Goal: Task Accomplishment & Management: Complete application form

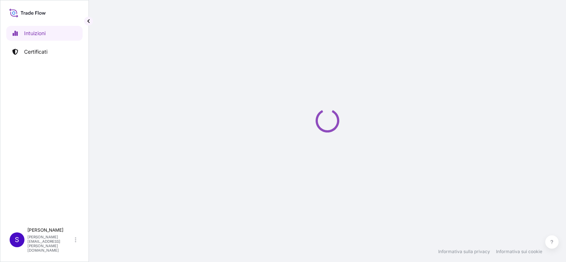
select select "2025"
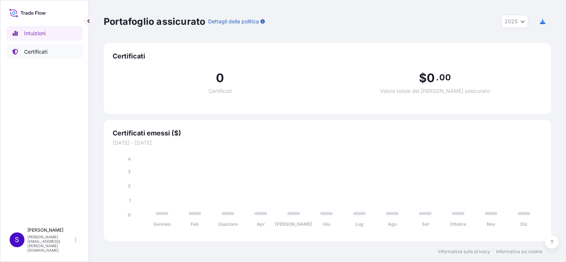
click at [31, 49] on p "Certificati" at bounding box center [35, 51] width 23 height 7
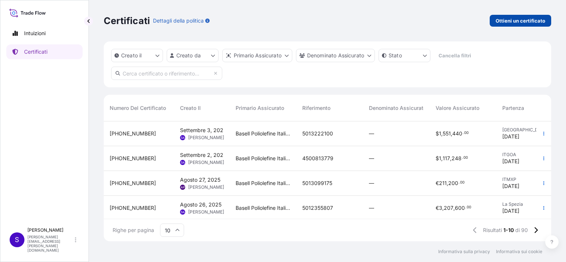
click at [530, 17] on p "Ottieni un certificato" at bounding box center [521, 20] width 50 height 7
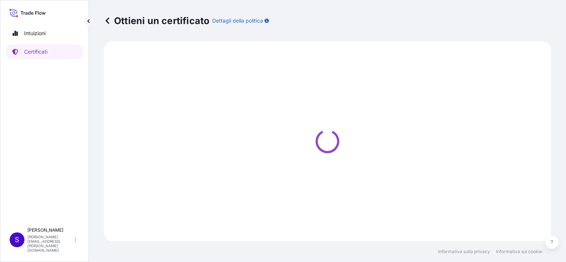
select select "Sea"
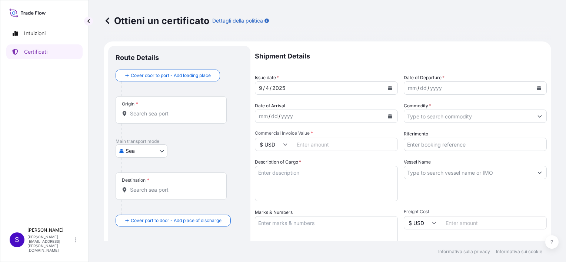
click at [151, 110] on input "Origin *" at bounding box center [173, 113] width 87 height 7
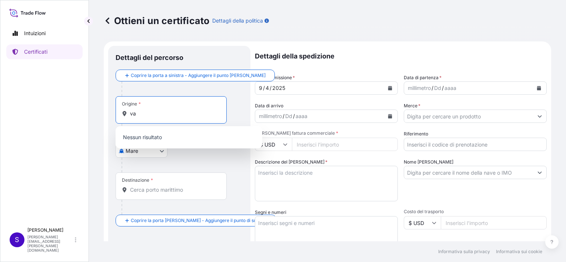
type input "v"
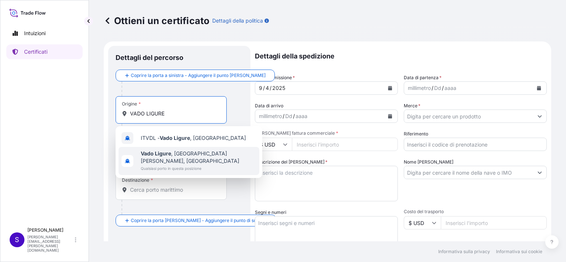
click at [169, 153] on b "Vado Ligure" at bounding box center [156, 153] width 30 height 6
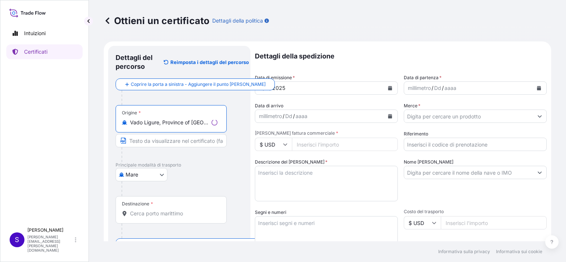
type input "Vado Ligure, Province of [GEOGRAPHIC_DATA], [GEOGRAPHIC_DATA]"
click at [154, 138] on input "Testo da visualizzare sul certificato" at bounding box center [171, 140] width 111 height 13
type input "VADO LIGURE"
click at [161, 214] on input "Destinazione *" at bounding box center [173, 213] width 87 height 7
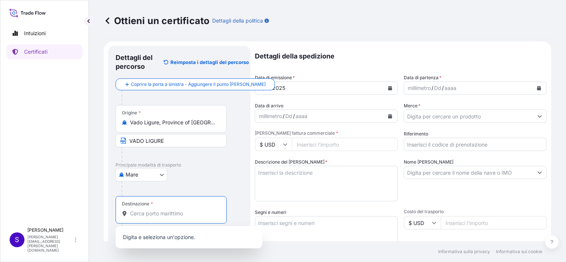
click at [159, 211] on input "Destinazione *" at bounding box center [173, 213] width 87 height 7
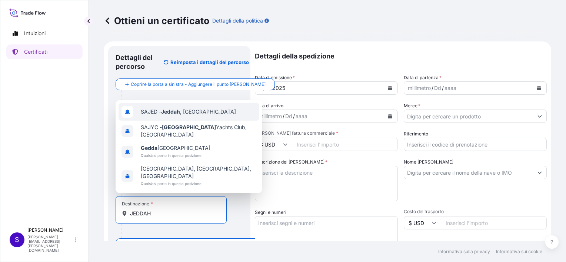
click at [190, 116] on span "SAJED - [GEOGRAPHIC_DATA] , [GEOGRAPHIC_DATA]" at bounding box center [188, 111] width 95 height 7
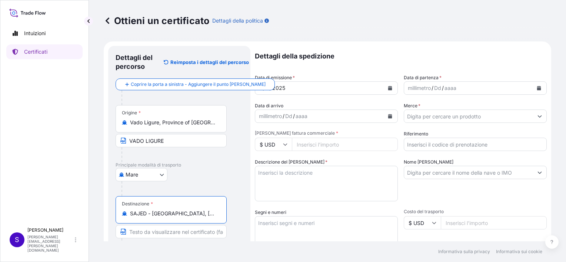
type input "SAJED - [GEOGRAPHIC_DATA], [GEOGRAPHIC_DATA]"
click at [142, 233] on input "Testo da visualizzare sul certificato" at bounding box center [171, 231] width 111 height 13
type input "JEDDAH PORT"
click at [187, 123] on input "Vado Ligure, Province of [GEOGRAPHIC_DATA], [GEOGRAPHIC_DATA]" at bounding box center [173, 122] width 87 height 7
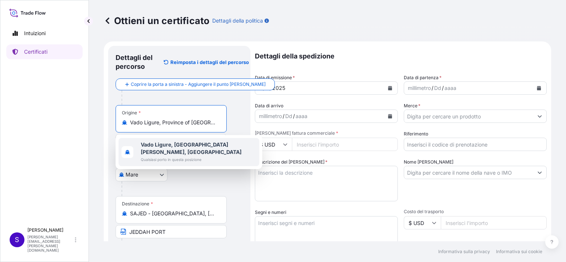
scroll to position [0, 5]
drag, startPoint x: 132, startPoint y: 122, endPoint x: 226, endPoint y: 126, distance: 94.9
click at [226, 126] on div "Origine * [GEOGRAPHIC_DATA], Province of [GEOGRAPHIC_DATA], [GEOGRAPHIC_DATA]" at bounding box center [171, 118] width 111 height 27
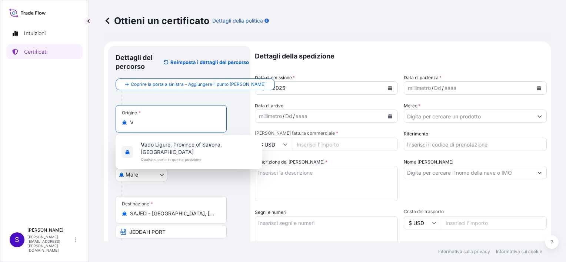
scroll to position [0, 0]
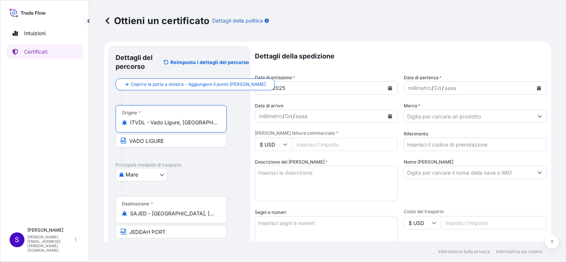
type input "ITVDL - Vado Ligure, [GEOGRAPHIC_DATA]"
click at [174, 142] on input "VADO LIGURE" at bounding box center [171, 140] width 111 height 13
type input "VADO LIGURE PORT"
click at [319, 84] on div "[DATE]" at bounding box center [319, 88] width 129 height 13
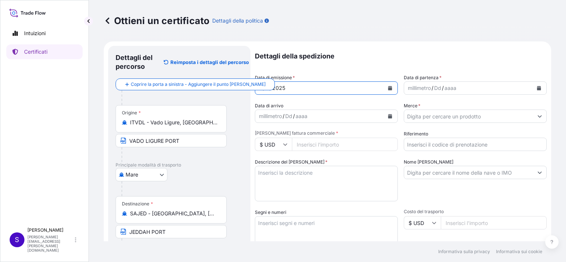
click at [388, 87] on icon "Calendario" at bounding box center [390, 88] width 4 height 4
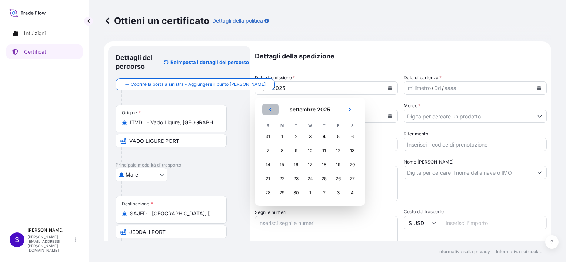
click at [270, 111] on icon "Precedente" at bounding box center [270, 109] width 4 height 4
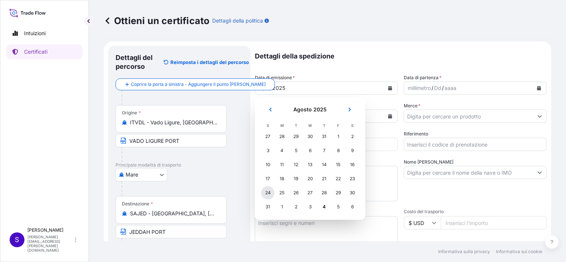
click at [268, 193] on div "24" at bounding box center [267, 192] width 13 height 13
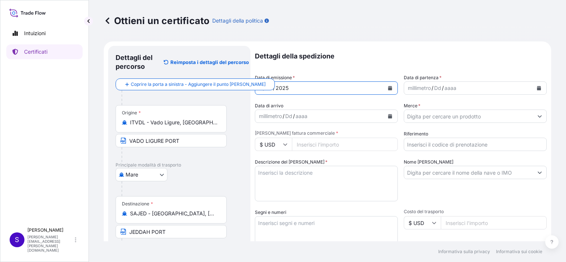
click at [537, 86] on icon "Calendario" at bounding box center [539, 88] width 4 height 4
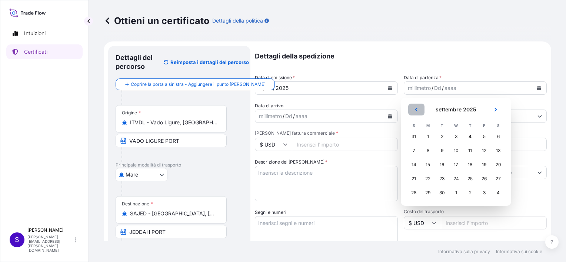
click at [417, 109] on icon "Precedente" at bounding box center [416, 109] width 4 height 4
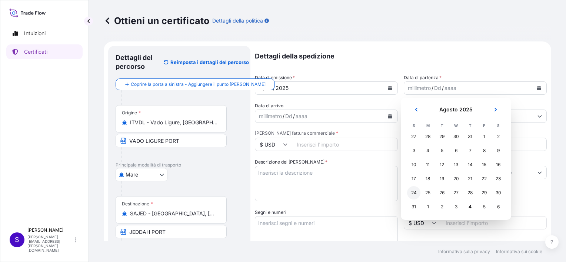
click at [414, 193] on div "24" at bounding box center [413, 192] width 13 height 13
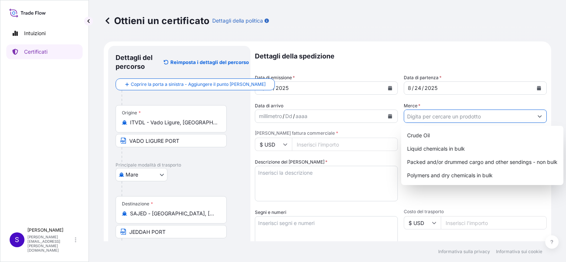
click at [418, 117] on input "Merce *" at bounding box center [468, 116] width 129 height 13
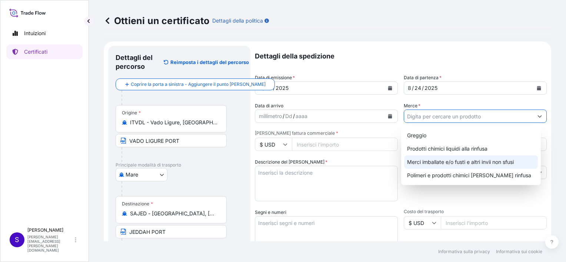
click at [433, 159] on div "Merci imballate e/o fusti e altri invii non sfusi" at bounding box center [471, 162] width 134 height 13
type input "Packed and/or drummed cargo and other sendings - non bulk"
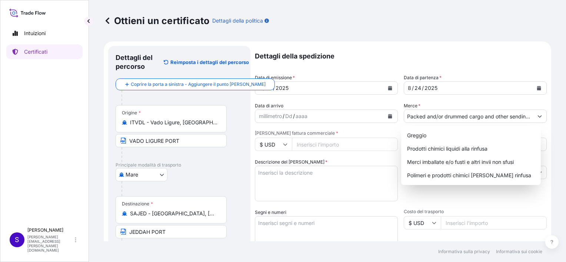
click at [286, 144] on icon at bounding box center [285, 144] width 4 height 4
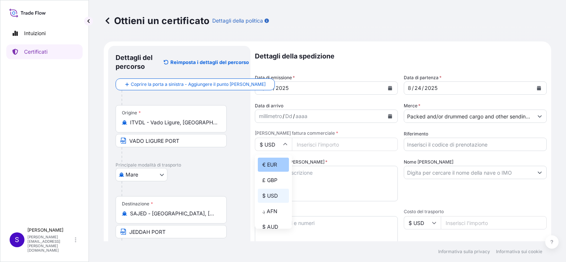
click at [279, 165] on div "€ EUR" at bounding box center [273, 165] width 31 height 14
type input "€ EUR"
click at [311, 141] on input "[PERSON_NAME] fattura commerciale *" at bounding box center [345, 144] width 106 height 13
type input "1540416"
click at [431, 145] on input "Riferimento" at bounding box center [475, 144] width 143 height 13
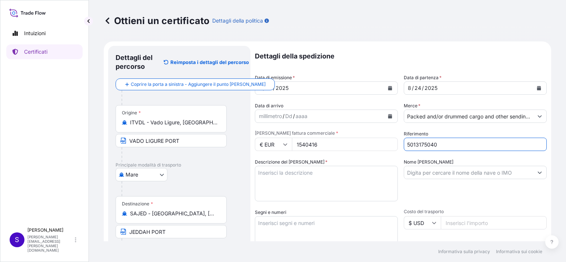
type input "5013175040"
click at [468, 173] on input "Nome [PERSON_NAME]" at bounding box center [468, 172] width 129 height 13
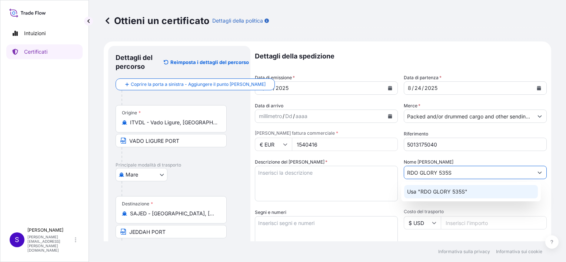
click at [462, 195] on p "Usa "RDO GLORY 535S"" at bounding box center [437, 191] width 60 height 7
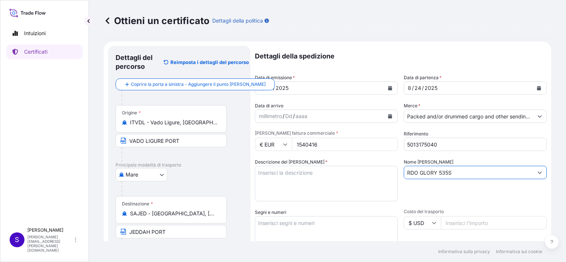
type input "RDO GLORY 535S"
click at [289, 176] on textarea "Descrizione del [PERSON_NAME] *" at bounding box center [326, 184] width 143 height 36
click at [272, 173] on textarea "Descrizione del [PERSON_NAME] *" at bounding box center [326, 184] width 143 height 36
paste textarea "1 Container Said to Contain 40 STEEL DRUMS"
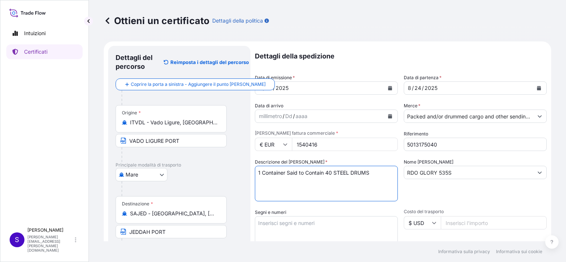
click at [266, 173] on textarea "1 Container Said to Contain 40 STEEL DRUMS" at bounding box center [326, 184] width 143 height 36
drag, startPoint x: 288, startPoint y: 173, endPoint x: 296, endPoint y: 173, distance: 7.8
click at [296, 173] on textarea "1 Container Said to Contain 40 STEEL DRUMS" at bounding box center [326, 184] width 143 height 36
click at [298, 184] on textarea "1 Container Said to Contain 40 STEEL DRUMS" at bounding box center [326, 184] width 143 height 36
click at [375, 172] on textarea "1 Container Said to Contain 40 STEEL DRUMS" at bounding box center [326, 184] width 143 height 36
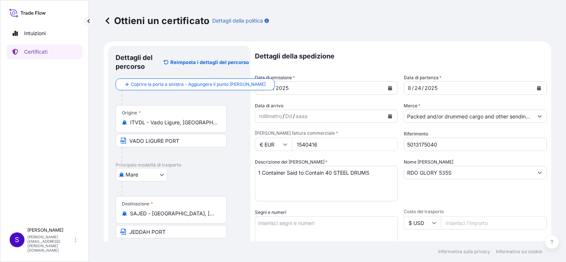
click at [303, 175] on textarea "1 Container Said to Contain 40 STEEL DRUMS" at bounding box center [326, 184] width 143 height 36
click at [262, 173] on textarea "1 Container Said to Contain 40 STEEL DRUMS" at bounding box center [326, 184] width 143 height 36
click at [368, 172] on textarea "1X20' Container for 40 STEEL DRUMS" at bounding box center [326, 184] width 143 height 36
click at [356, 171] on textarea "1X20' Container for 40 STEEL DRUMS" at bounding box center [326, 184] width 143 height 36
click at [295, 188] on textarea "1X20' Container for 40 STEEL DRUMS" at bounding box center [326, 184] width 143 height 36
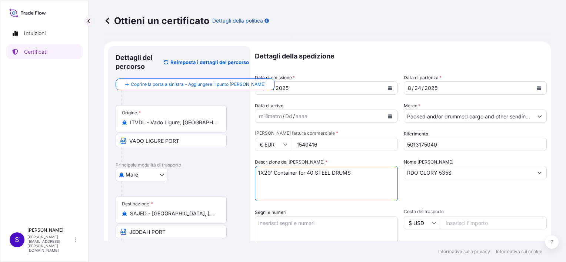
drag, startPoint x: 301, startPoint y: 173, endPoint x: 258, endPoint y: 174, distance: 42.6
click at [258, 174] on textarea "1X20' Container for 40 STEEL DRUMS" at bounding box center [326, 184] width 143 height 36
click at [359, 173] on textarea "1X20' Container for 40 STEEL DRUMS" at bounding box center [326, 184] width 143 height 36
paste textarea "1X20' Container for"
drag, startPoint x: 306, startPoint y: 173, endPoint x: 255, endPoint y: 163, distance: 52.0
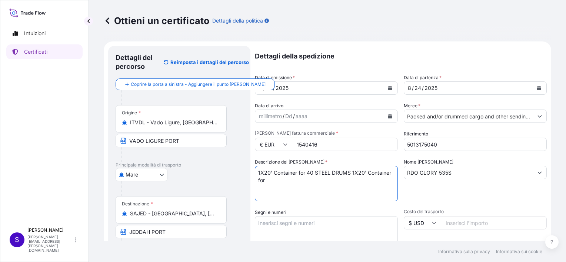
click at [252, 173] on form "Dettagli del percorso Reimposta i dettagli del percorso Coprire la porta a sini…" at bounding box center [328, 233] width 448 height 383
click at [304, 175] on textarea "40 STEEL DRUMS 1X20' Container for" at bounding box center [326, 184] width 143 height 36
click at [303, 173] on textarea "40 STEEL DRUMS 1X20' Container for" at bounding box center [326, 184] width 143 height 36
paste textarea "LOADED INTO"
click at [286, 173] on textarea "40 STEEL DRUMS LOADED INTO 1X20' Container for" at bounding box center [326, 184] width 143 height 36
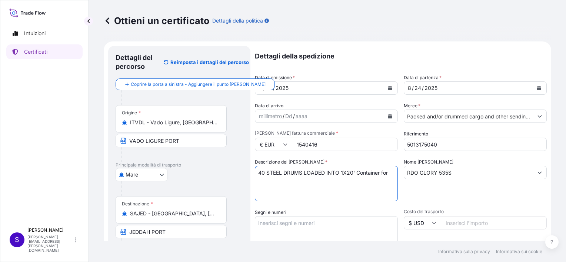
click at [289, 173] on textarea "40 STEEL DRUMS LOADED INTO 1X20' Container for" at bounding box center [326, 184] width 143 height 36
drag, startPoint x: 371, startPoint y: 170, endPoint x: 380, endPoint y: 168, distance: 8.9
click at [380, 171] on textarea "40 STEEL Drums loaded into 1X20' Container for" at bounding box center [326, 184] width 143 height 36
click at [384, 176] on textarea "40 STEEL Drums loaded into 1X20' Container" at bounding box center [326, 184] width 143 height 36
paste textarea "3.200,0 KG OF ZN 128 M AVANT CATALYST"
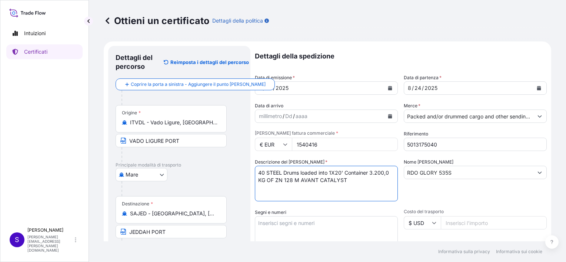
click at [371, 172] on textarea "40 STEEL Drums loaded into 1X20' Container 3.200,0 KG OF ZN 128 M AVANT CATALYST" at bounding box center [326, 184] width 143 height 36
click at [369, 172] on textarea "40 STEEL Drums loaded into 1X20' Container 3.200,0 KG OF ZN 128 M AVANT CATALYST" at bounding box center [326, 184] width 143 height 36
drag, startPoint x: 308, startPoint y: 181, endPoint x: 390, endPoint y: 183, distance: 81.9
click at [390, 183] on textarea "40 STEEL Drums loaded into 1X20' Container Net Weight 3.200,0 KGS OF ZN 128 M A…" at bounding box center [326, 184] width 143 height 36
click at [371, 173] on textarea "40 STEEL Drums loaded into 1X20' Container Net Weight 3.200,0 KGS OF ZN 128 M A…" at bounding box center [326, 184] width 143 height 36
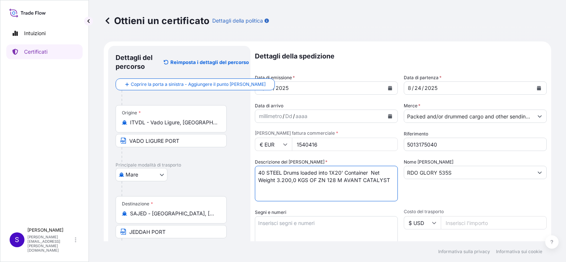
paste textarea "OF ZN 128 M AVANT CATALYST"
click at [321, 181] on textarea "40 STEEL Drums loaded into 1X20' Container OF ZN 128 M AVANT CATALYST Net Weigh…" at bounding box center [326, 184] width 143 height 36
drag, startPoint x: 382, startPoint y: 181, endPoint x: 388, endPoint y: 188, distance: 10.0
click at [388, 188] on textarea "40 STEEL Drums loaded into 1X20' Container OF ZN 128 M AVANT CATALYST Net Weigh…" at bounding box center [326, 184] width 143 height 36
drag, startPoint x: 371, startPoint y: 173, endPoint x: 396, endPoint y: 169, distance: 25.6
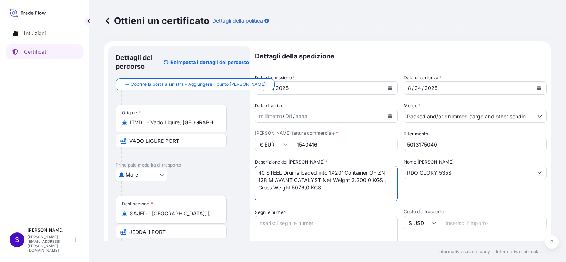
click at [373, 173] on textarea "40 STEEL Drums loaded into 1X20' Container OF ZN 128 M AVANT CATALYST Net Weigh…" at bounding box center [326, 184] width 143 height 36
click at [279, 181] on textarea "40 STEEL Drums loaded into 1X20' Container of ZN 128 M AVANT CATALYST Net Weigh…" at bounding box center [326, 184] width 143 height 36
click at [259, 172] on textarea "40 STEEL Drums loaded into 1X20' Container of ZN 128 M Avant Catalyst , Net Wei…" at bounding box center [326, 184] width 143 height 36
click at [271, 172] on textarea "40 STEEL Drums loaded into 1X20' Container of ZN 128 M Avant Catalyst , Net Wei…" at bounding box center [326, 184] width 143 height 36
click at [364, 172] on textarea "40 Steel Drums loaded into 1X20' Container of ZN 128 M Avant Catalyst , Net Wei…" at bounding box center [326, 184] width 143 height 36
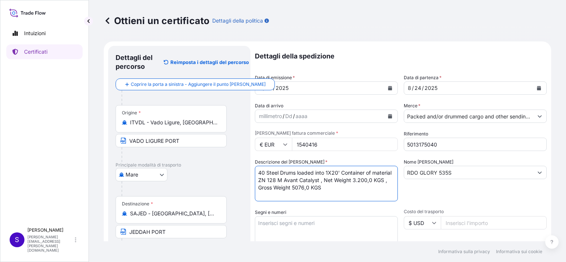
click at [358, 190] on textarea "40 Steel Drums loaded into 1X20' Container of material ZN 128 M Avant Catalyst …" at bounding box center [326, 184] width 143 height 36
click at [258, 181] on textarea "40 Steel Drums loaded into 1X20' Container of material ZN 128 M Avant Catalyst …" at bounding box center [326, 184] width 143 height 36
type textarea "40 Steel Drums loaded into 1X20' Container of goods ZN 128 M Avant Catalyst , N…"
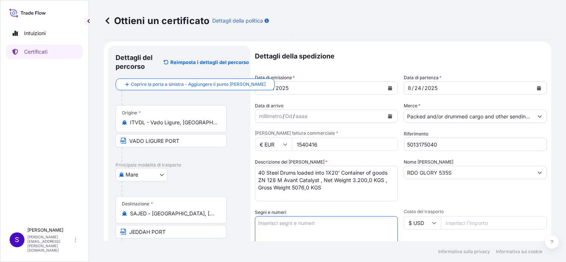
click at [275, 221] on textarea "Segni e numeri" at bounding box center [326, 234] width 143 height 37
paste textarea "FREIGHT PREPAID"
click at [310, 223] on textarea "FREIGHT PREPAID" at bounding box center [326, 234] width 143 height 37
paste textarea "PO 21000104"
click at [303, 225] on textarea "FREIGHT PREPAID PO 21000104" at bounding box center [326, 234] width 143 height 37
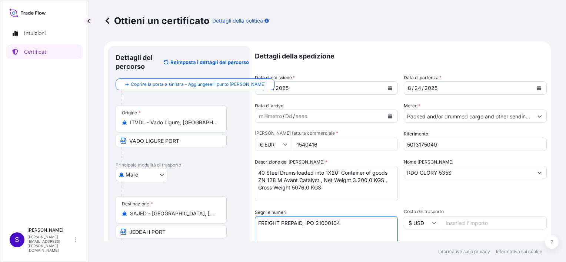
click at [345, 226] on textarea "FREIGHT PREPAID, PO 21000104" at bounding box center [326, 234] width 143 height 37
type textarea "FREIGHT PREPAID, PO 21000104, Delivery 8109148957, Shipment 304255474"
click at [366, 172] on textarea "40 Steel Drums loaded into 1X20' Container of goods ZN 128 M Avant Catalyst , N…" at bounding box center [326, 184] width 143 height 36
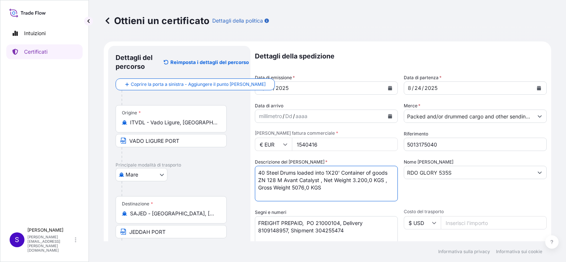
paste textarea "MSKU7528016"
click at [283, 181] on textarea "40 Steel Drums loaded into 1X20' ContainerMSKU7528016 of goods ZN 128 M Avant C…" at bounding box center [326, 184] width 143 height 36
type textarea "40 Steel Drums loaded into 1X20' Container (MSKU7528016) of goods ZN 128 M Avan…"
click at [348, 230] on textarea "FREIGHT PREPAID, PO 21000104, Delivery 8109148957, Shipment 304255474" at bounding box center [326, 234] width 143 height 37
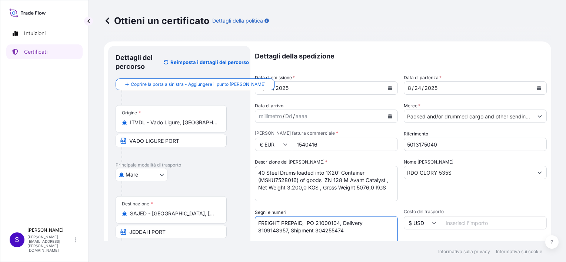
paste textarea "Shipper Seal : 2241658 1454891"
click at [344, 237] on textarea "FREIGHT PREPAID, PO 21000104, Delivery 8109148957, Shipment 304255474 Shipper S…" at bounding box center [326, 234] width 143 height 37
click at [350, 229] on textarea "FREIGHT PREPAID, PO 21000104, Delivery 8109148957, Shipment 304255474 Shipper S…" at bounding box center [326, 234] width 143 height 37
paste textarea "SERVICE CONTRACT NO. 299933394"
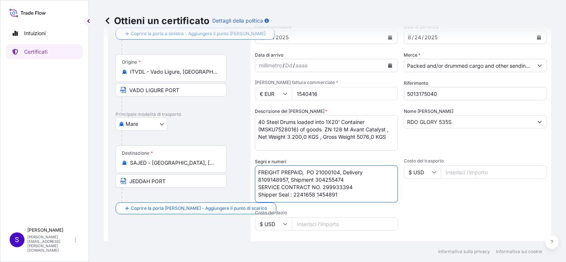
scroll to position [52, 0]
drag, startPoint x: 328, startPoint y: 194, endPoint x: 252, endPoint y: 199, distance: 76.5
click at [252, 199] on form "Dettagli del percorso Reimposta i dettagli del percorso Coprire la porta a sini…" at bounding box center [328, 181] width 448 height 383
click at [302, 171] on textarea "FREIGHT PREPAID, PO 21000104, Delivery 8109148957, Shipment 304255474 SERVICE C…" at bounding box center [326, 183] width 143 height 37
click at [343, 170] on textarea "FREIGHT PREPAID. PO 21000104, Delivery 8109148957, Shipment 304255474 SERVICE C…" at bounding box center [326, 183] width 143 height 37
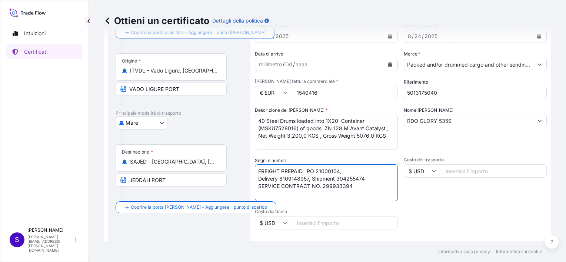
type textarea "FREIGHT PREPAID. PO 21000104, Delivery 8109148957, Shipment 304255474 SERVICE C…"
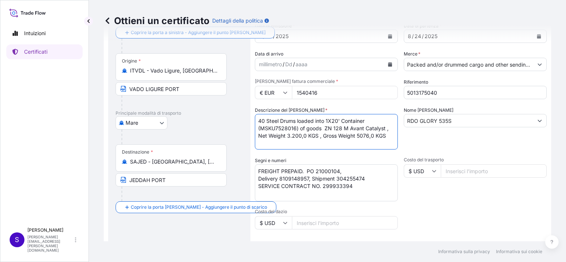
click at [385, 127] on textarea "40 Steel Drums loaded into 1X20' Container (MSKU7528016) of goods ZN 128 M Avan…" at bounding box center [326, 132] width 143 height 36
paste textarea "country of origin [GEOGRAPHIC_DATA]"
click at [258, 136] on textarea "40 Steel Drums loaded into 1X20' Container (MSKU7528016) of goods ZN 128 M Avan…" at bounding box center [326, 132] width 143 height 36
type textarea "40 Steel Drums loaded into 1X20' Container (MSKU7528016) of goods ZN 128 M Avan…"
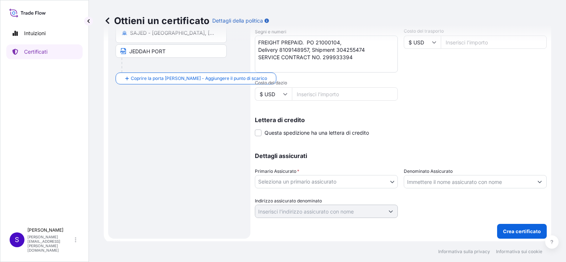
scroll to position [182, 0]
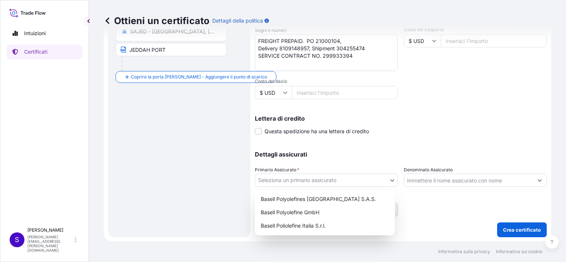
click at [391, 180] on body "Intuizioni Certificati S [PERSON_NAME] [PERSON_NAME][EMAIL_ADDRESS][PERSON_NAME…" at bounding box center [283, 131] width 566 height 262
click at [311, 225] on div "Basell Poliolefine Italia S.r.l." at bounding box center [325, 225] width 134 height 13
select select "32017"
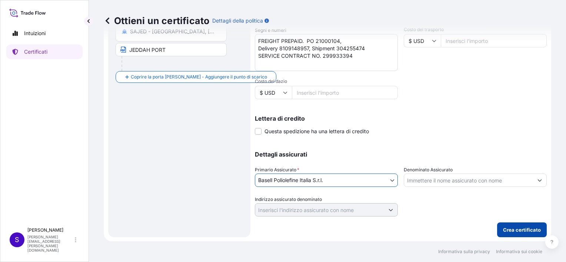
click at [518, 227] on p "Crea certificato" at bounding box center [522, 229] width 38 height 7
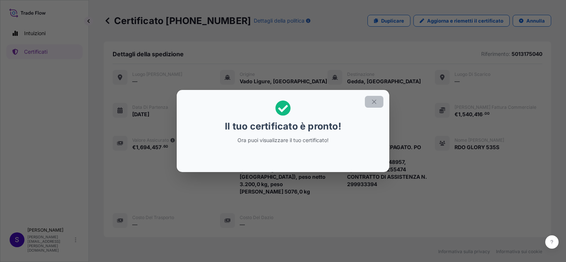
click at [374, 102] on icon "button" at bounding box center [374, 102] width 4 height 4
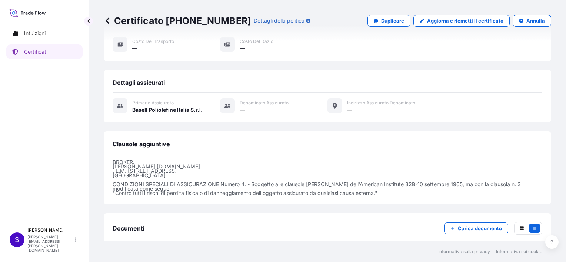
scroll to position [208, 0]
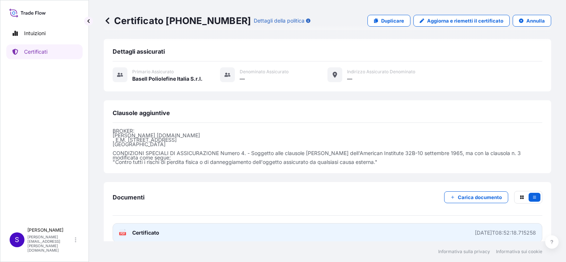
click at [122, 229] on icon at bounding box center [123, 232] width 6 height 7
